Goal: Task Accomplishment & Management: Manage account settings

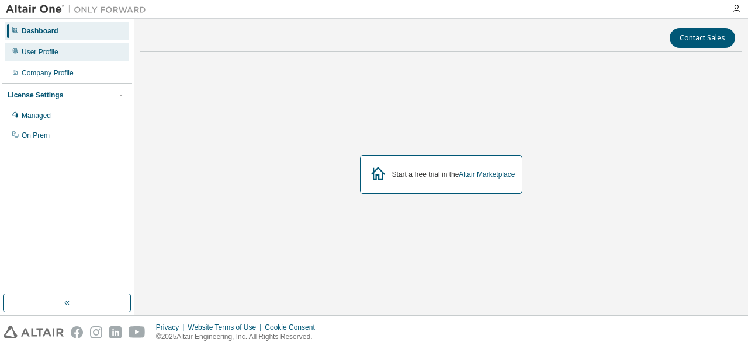
click at [85, 59] on div "User Profile" at bounding box center [67, 52] width 124 height 19
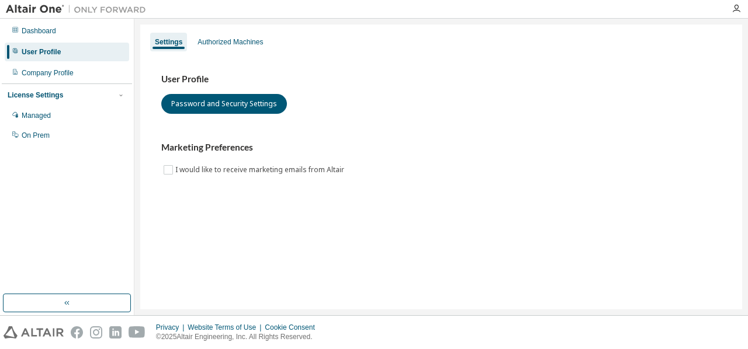
click at [76, 84] on div "License Settings Managed On Prem" at bounding box center [67, 115] width 130 height 63
click at [78, 75] on div "Company Profile" at bounding box center [67, 73] width 124 height 19
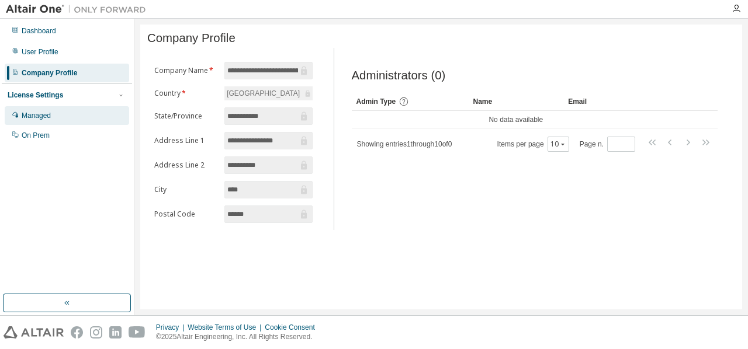
click at [84, 114] on div "Managed" at bounding box center [67, 115] width 124 height 19
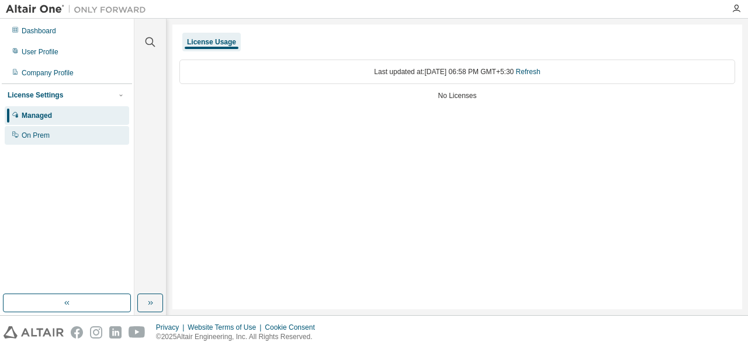
click at [72, 135] on div "On Prem" at bounding box center [67, 135] width 124 height 19
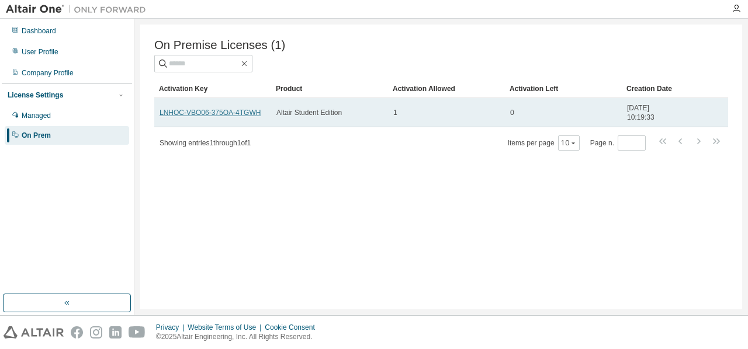
click at [242, 113] on link "LNHOC-VBO06-375OA-4TGWH" at bounding box center [210, 113] width 101 height 8
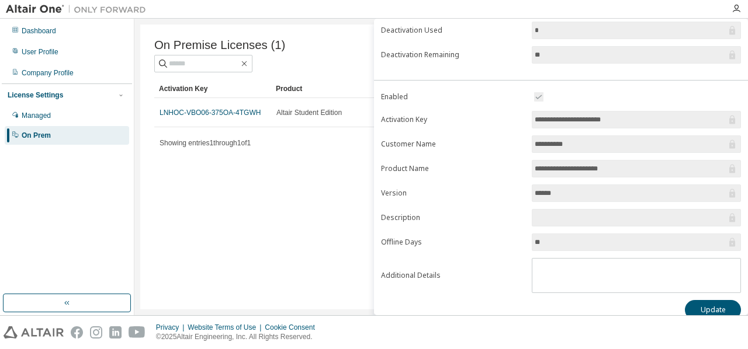
scroll to position [183, 0]
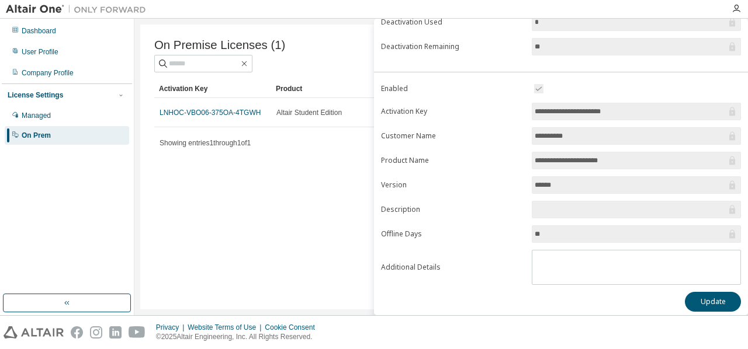
click at [270, 209] on div "On Premise Licenses (1) Clear Load Save Save As Field Operator Value Select fil…" at bounding box center [441, 167] width 602 height 285
